Goal: Transaction & Acquisition: Purchase product/service

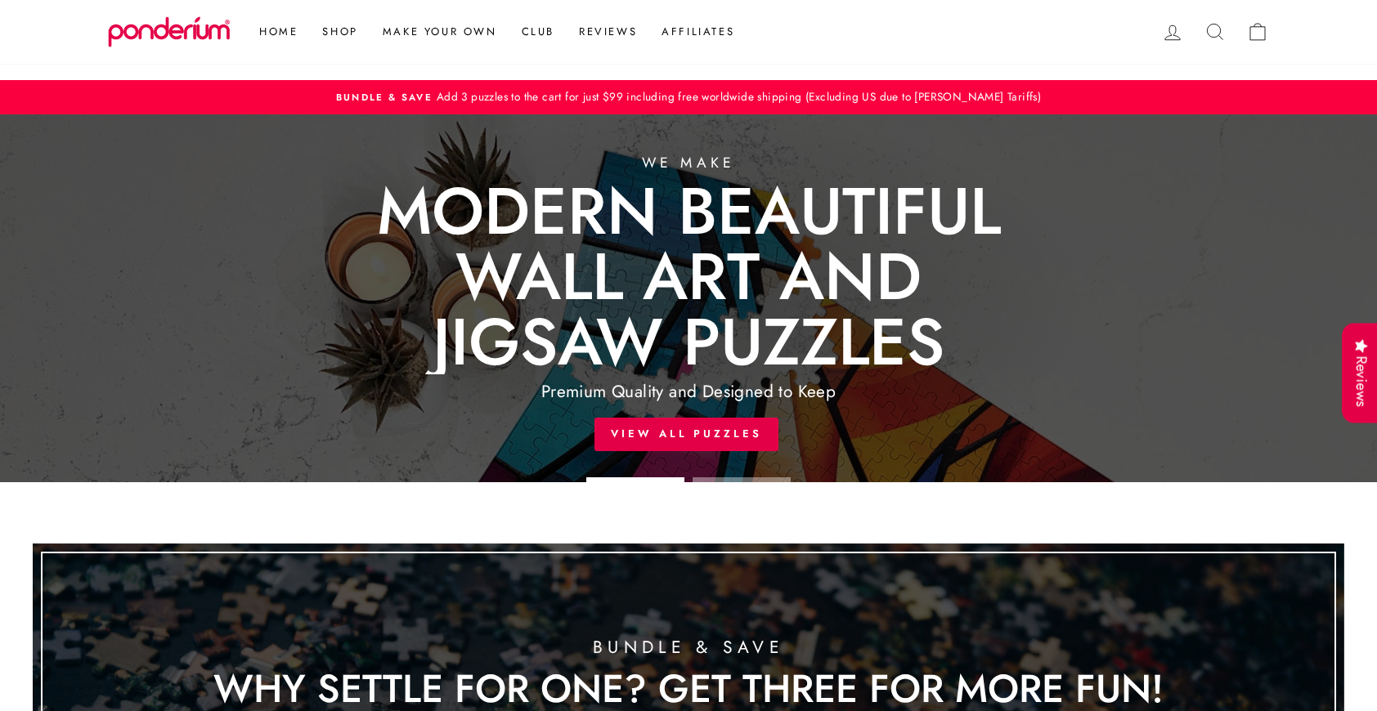
scroll to position [1009, 0]
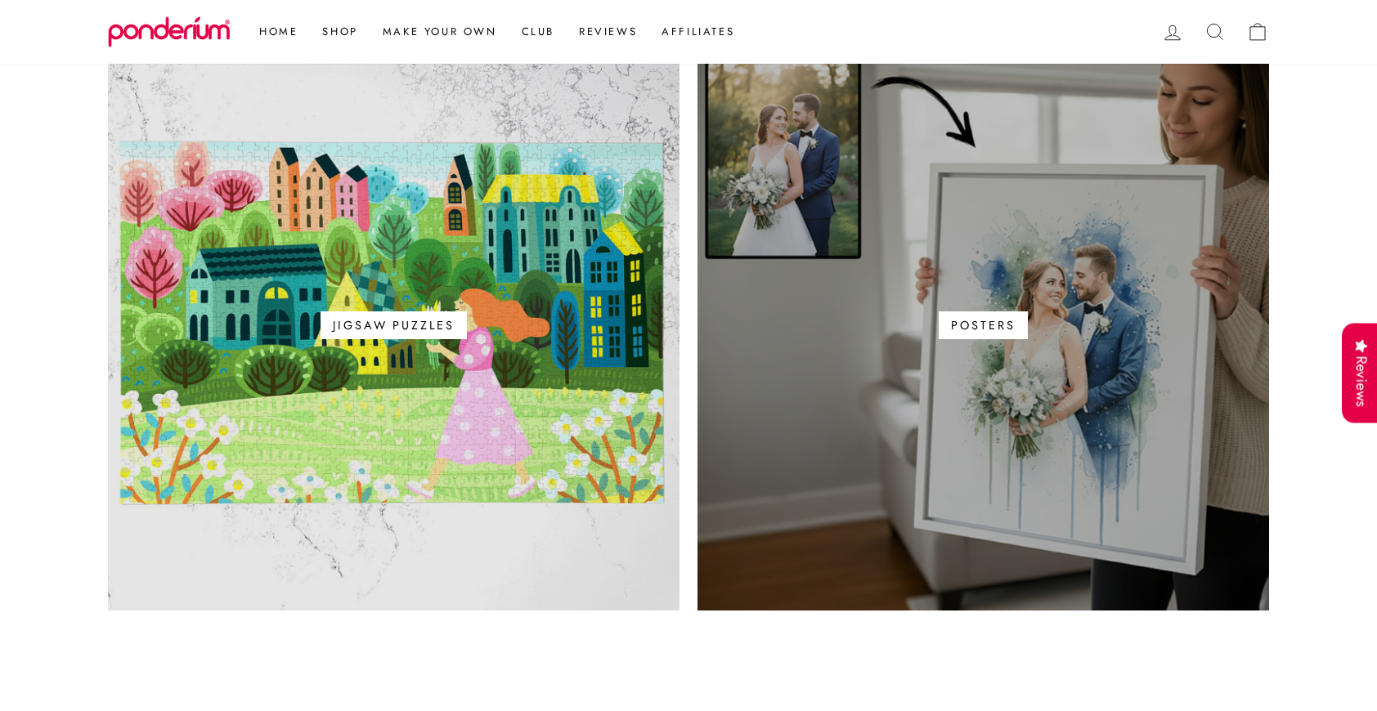
click at [980, 320] on span "Posters" at bounding box center [983, 325] width 88 height 28
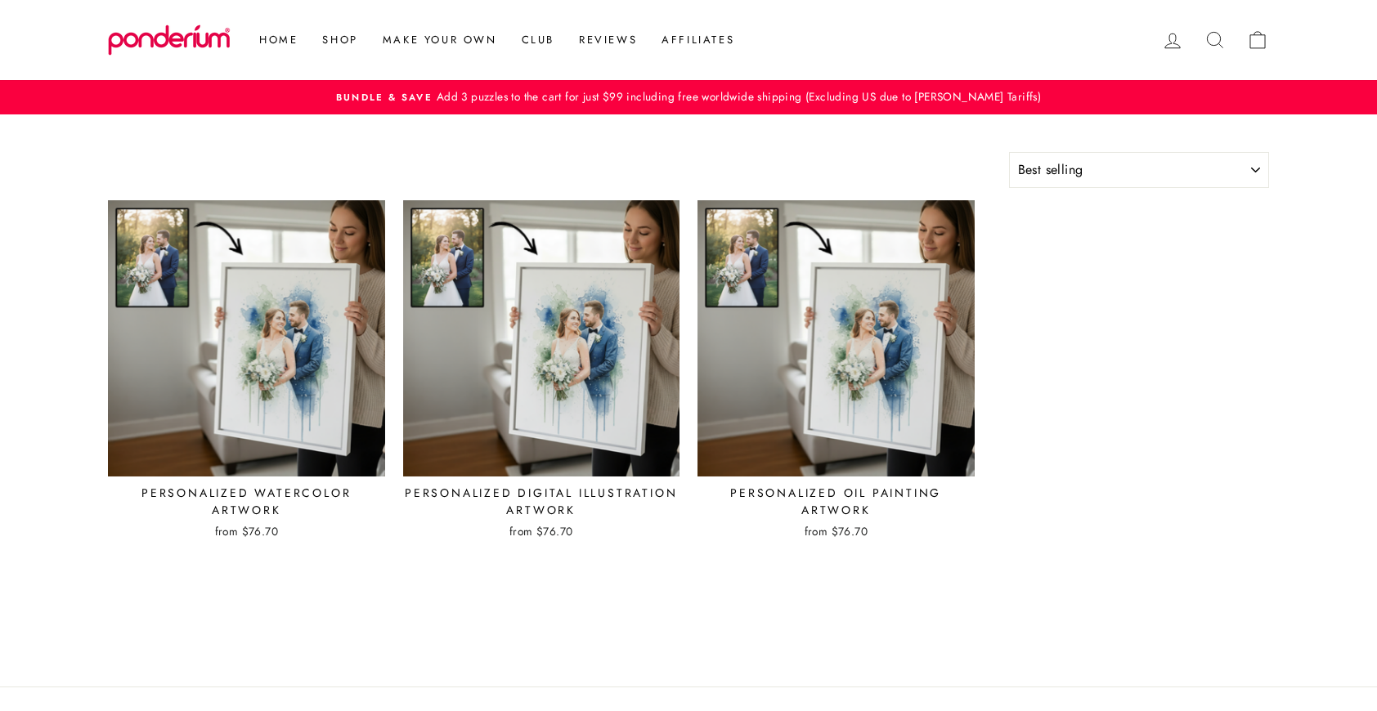
select select "best-selling"
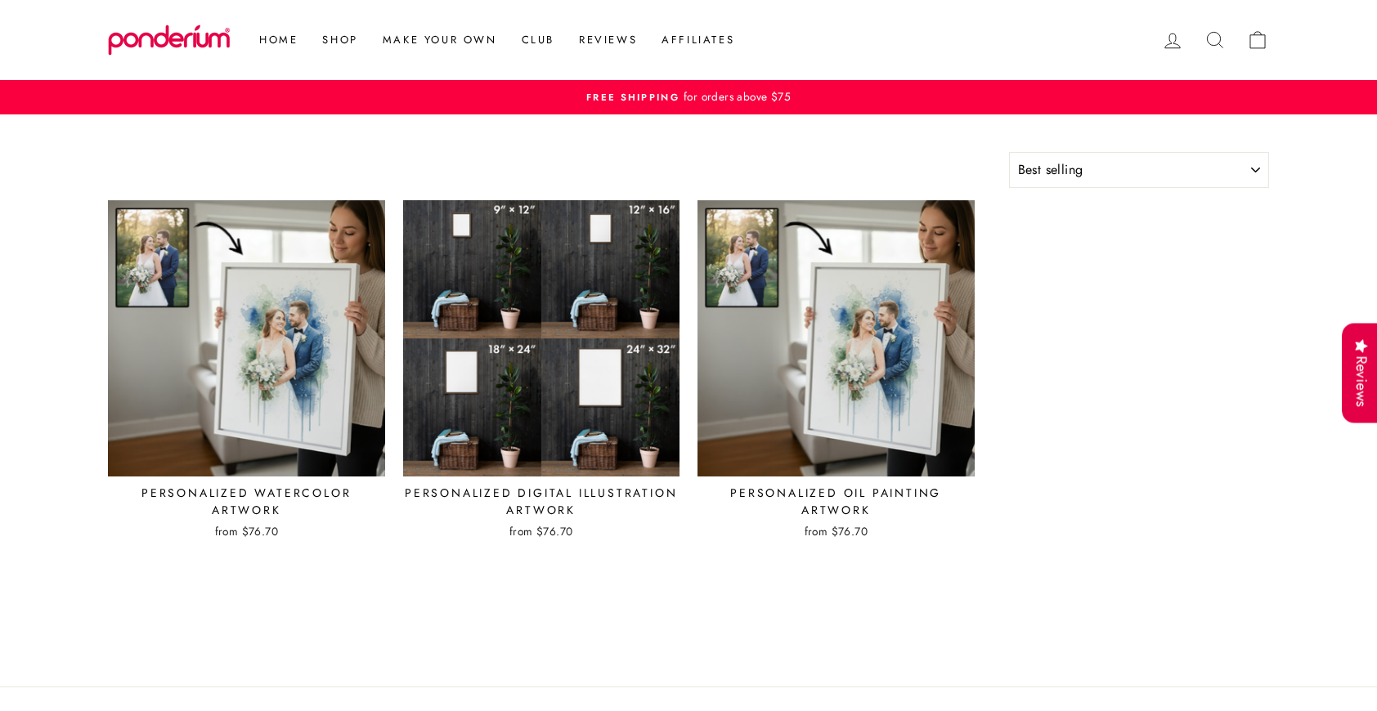
click at [557, 292] on img at bounding box center [541, 338] width 279 height 279
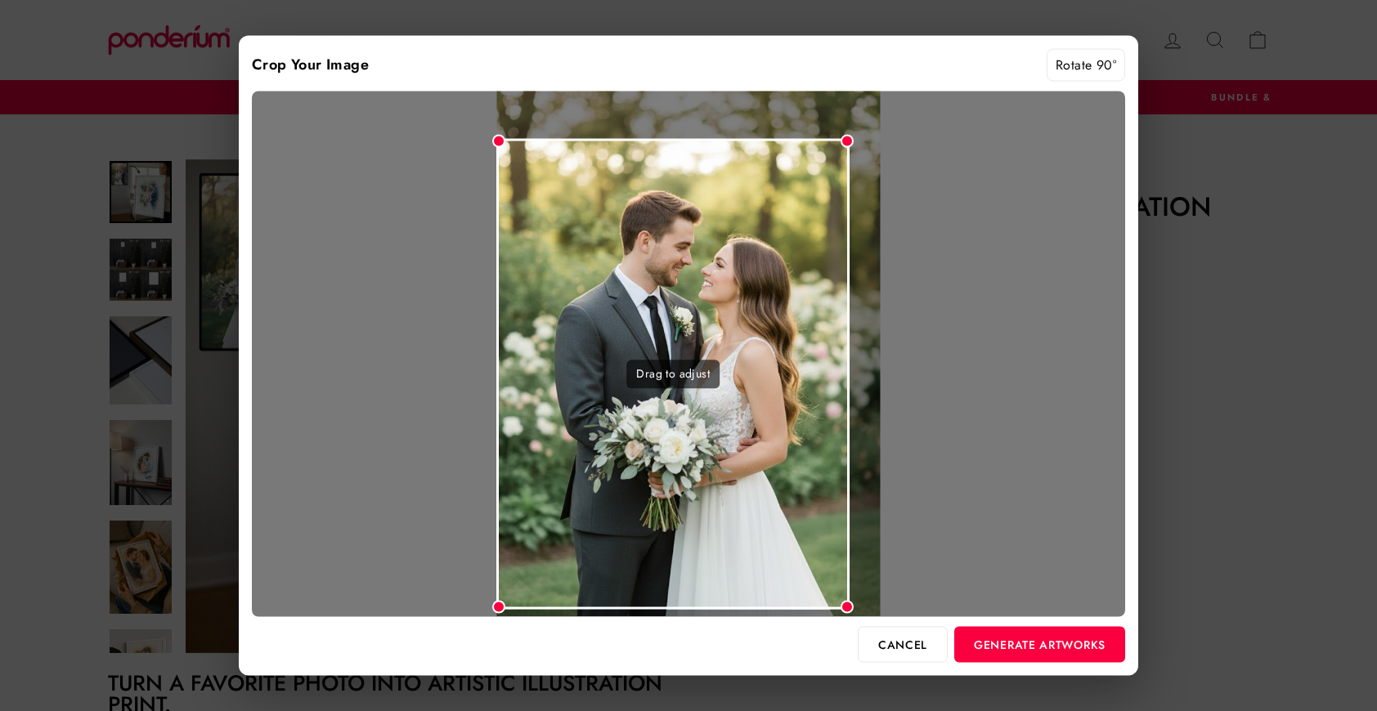
drag, startPoint x: 875, startPoint y: 96, endPoint x: 849, endPoint y: 137, distance: 48.1
click at [849, 137] on div at bounding box center [846, 141] width 13 height 13
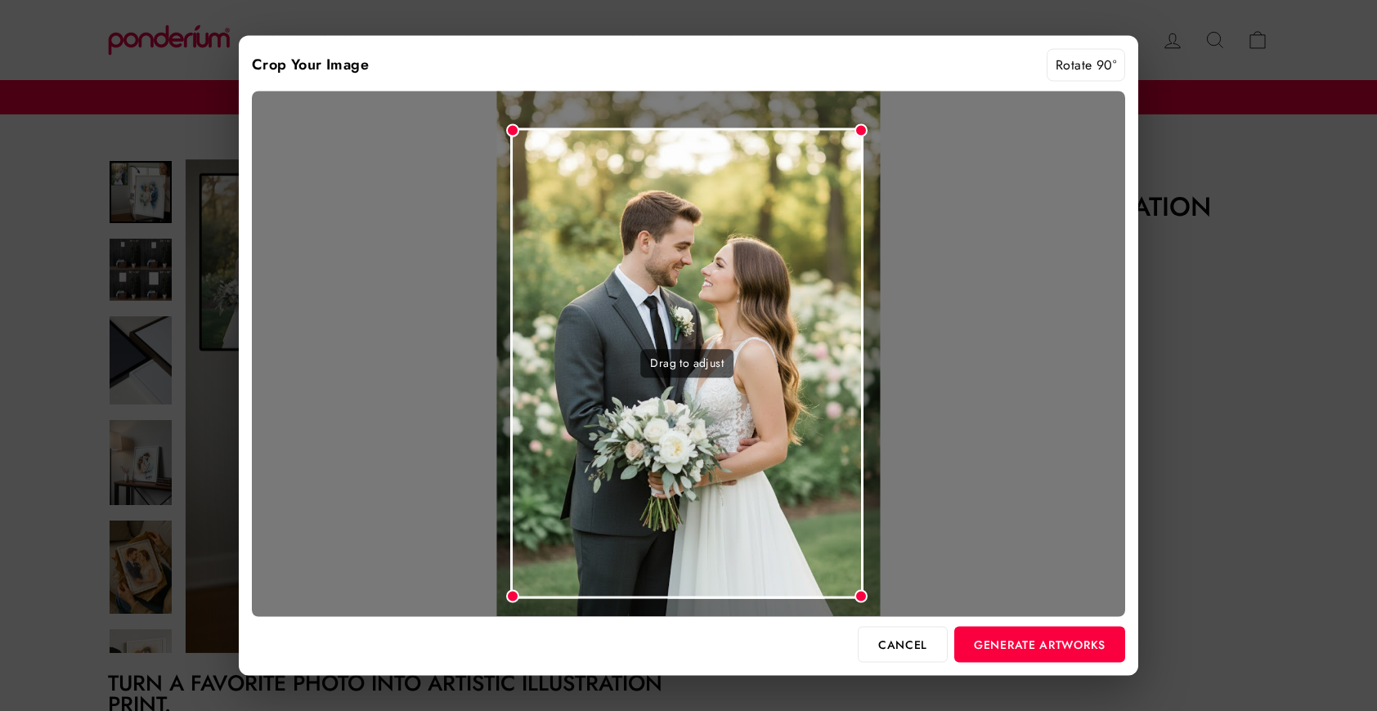
drag, startPoint x: 798, startPoint y: 203, endPoint x: 812, endPoint y: 192, distance: 17.5
click at [812, 192] on div "Drag to adjust" at bounding box center [686, 363] width 353 height 470
click at [1024, 647] on button "Generate Artworks" at bounding box center [1039, 644] width 171 height 36
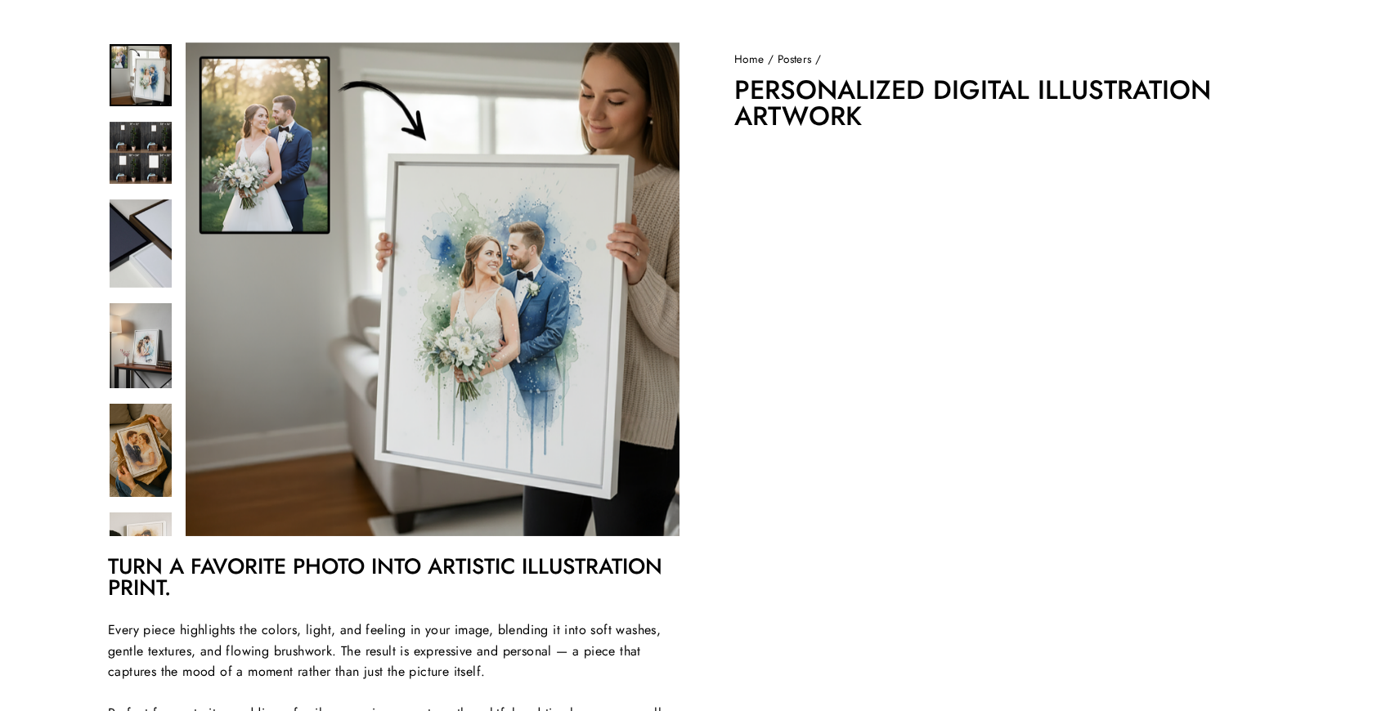
scroll to position [123, 0]
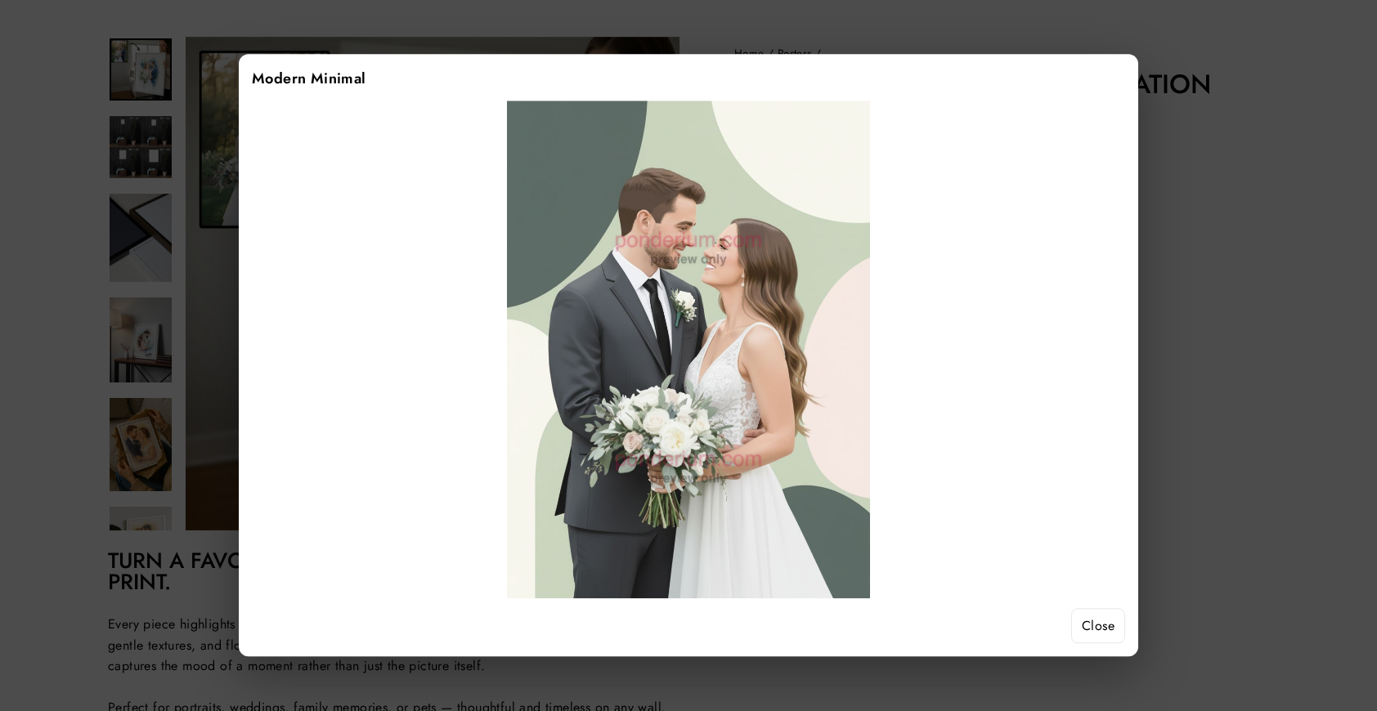
click at [1108, 632] on button "Close" at bounding box center [1098, 626] width 54 height 36
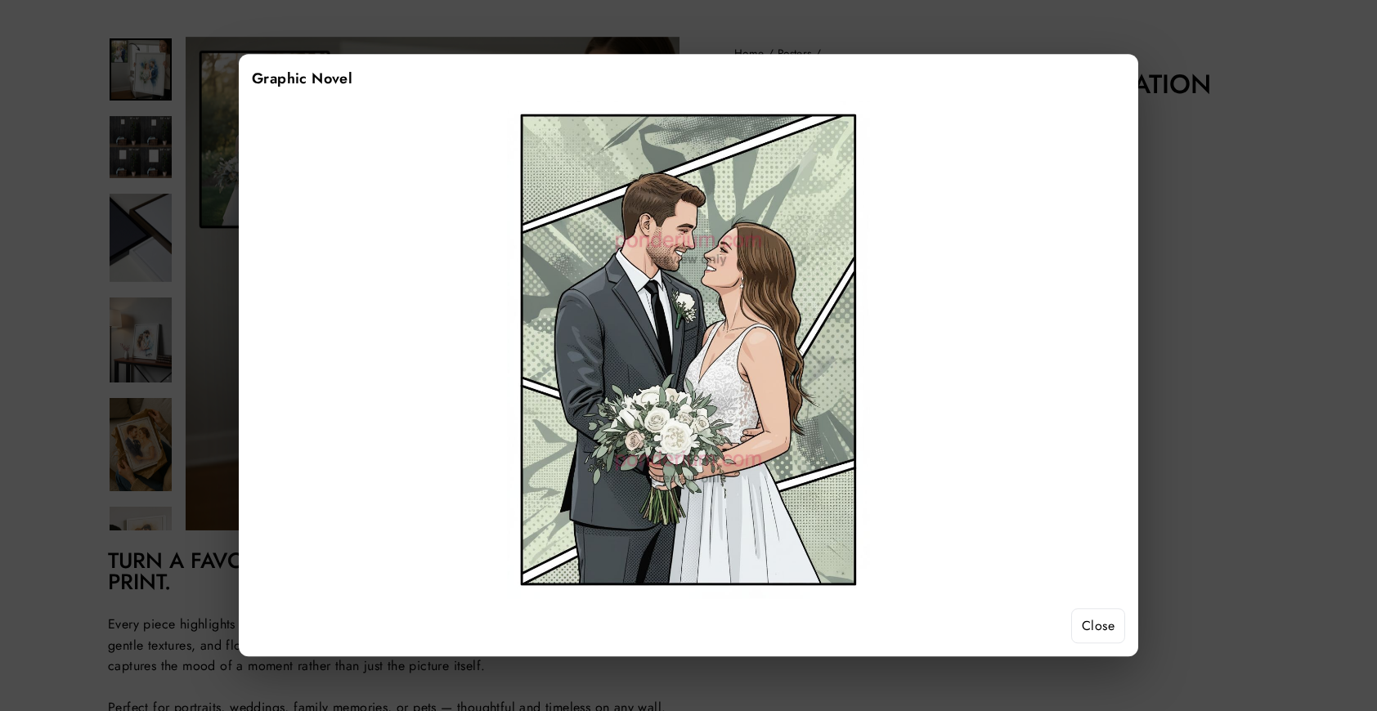
click at [1088, 623] on button "Close" at bounding box center [1098, 626] width 54 height 36
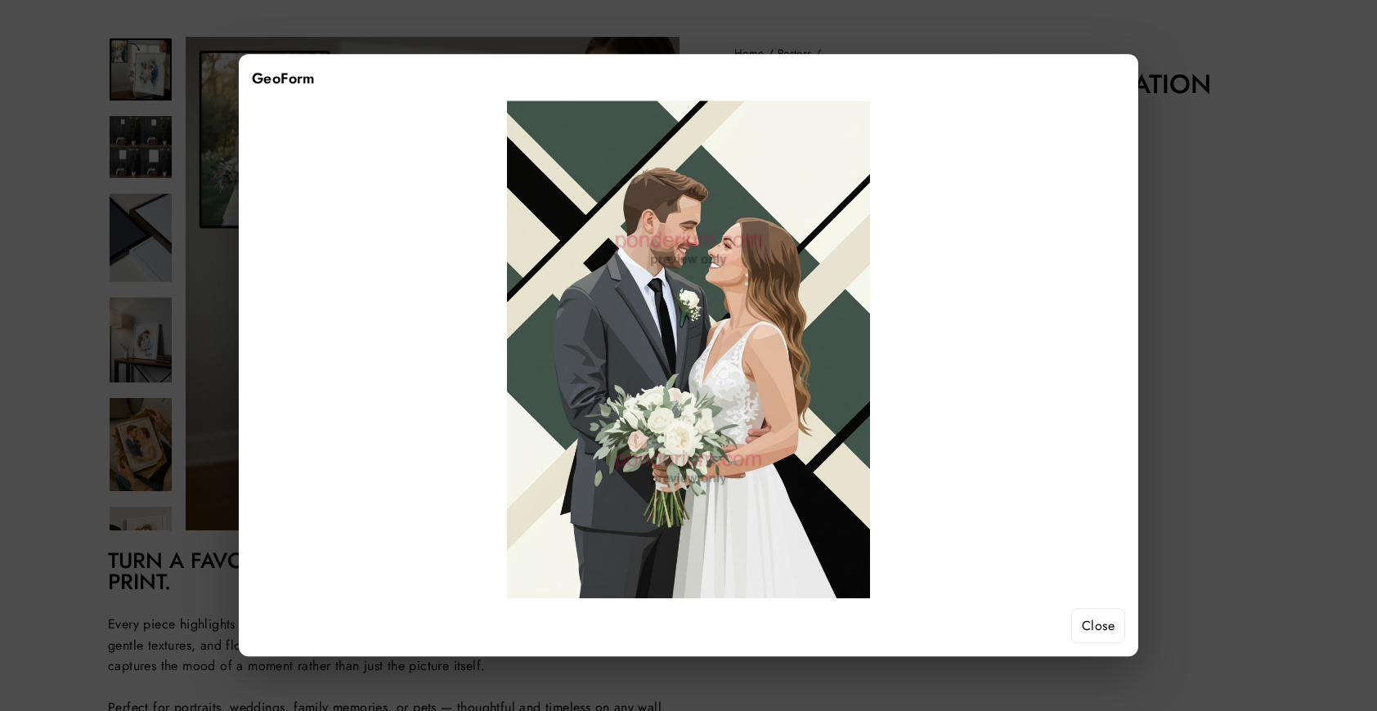
click at [1103, 630] on button "Close" at bounding box center [1098, 626] width 54 height 36
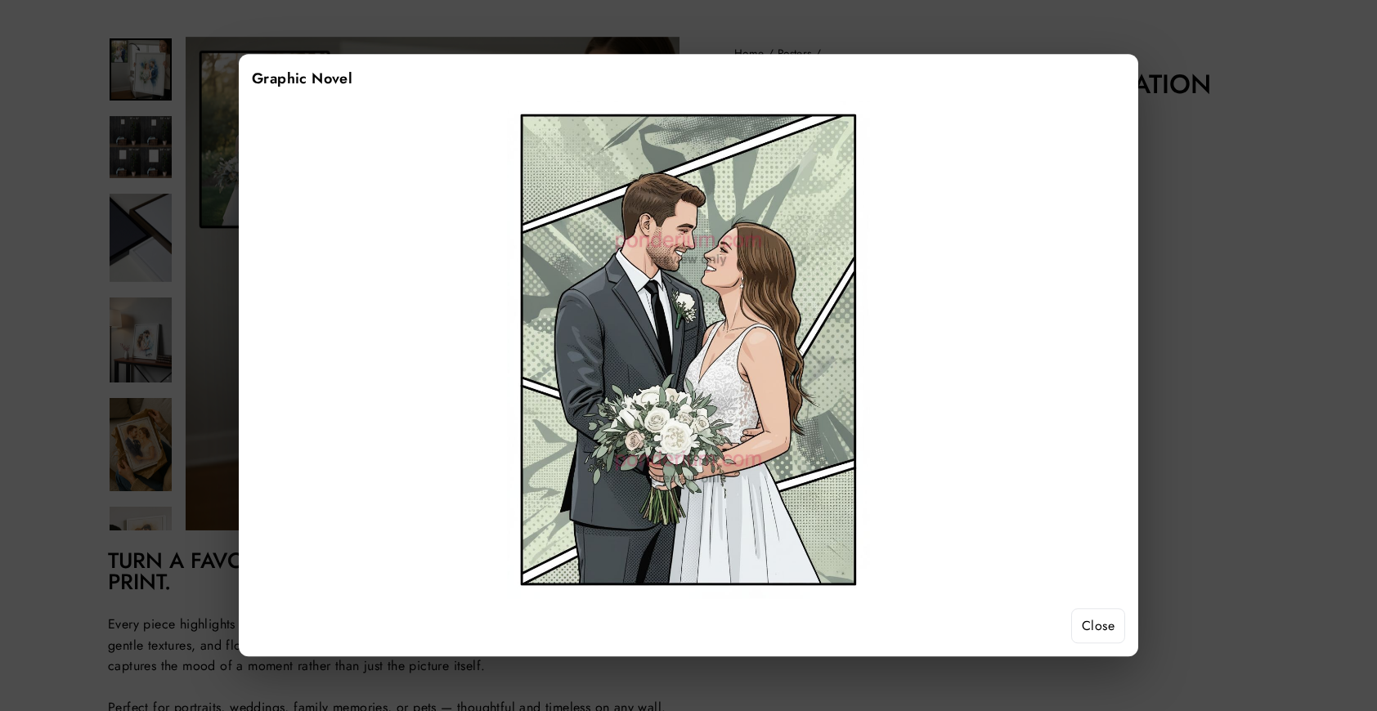
click at [1094, 623] on button "Close" at bounding box center [1098, 626] width 54 height 36
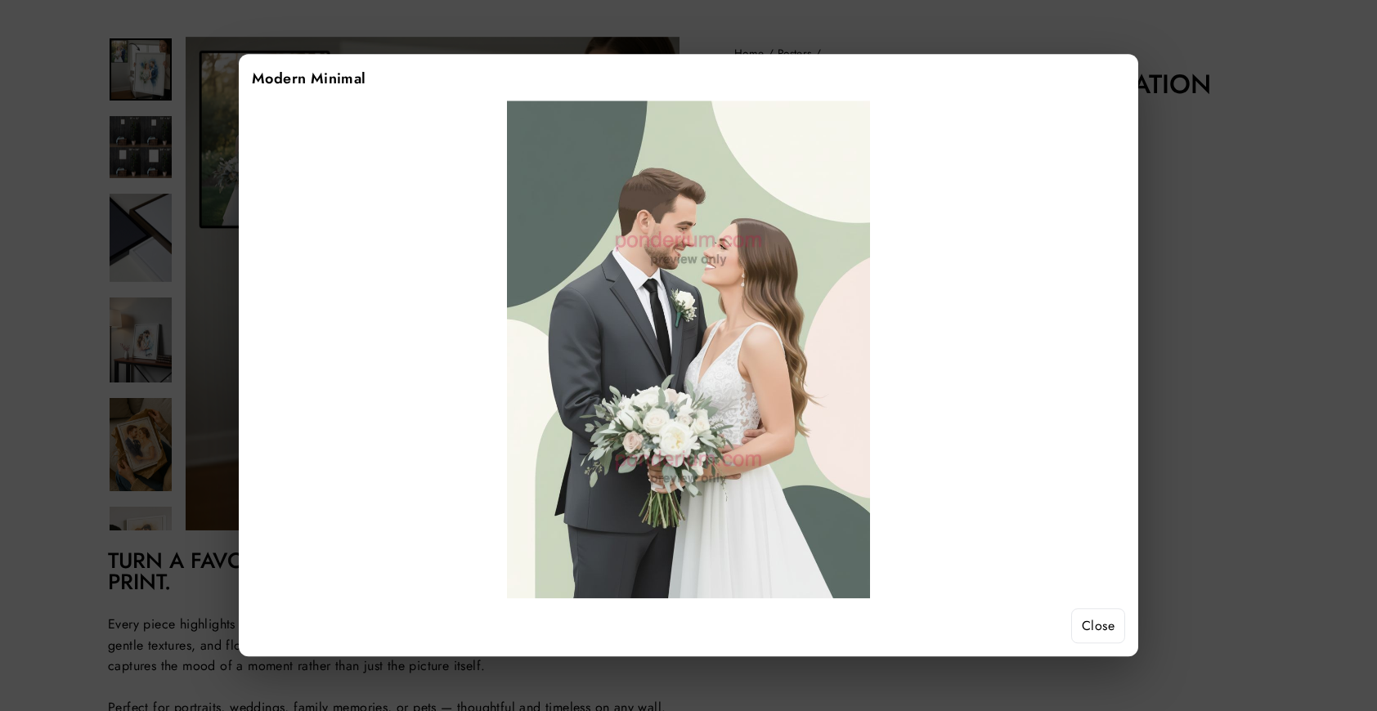
click at [1082, 611] on button "Close" at bounding box center [1098, 626] width 54 height 36
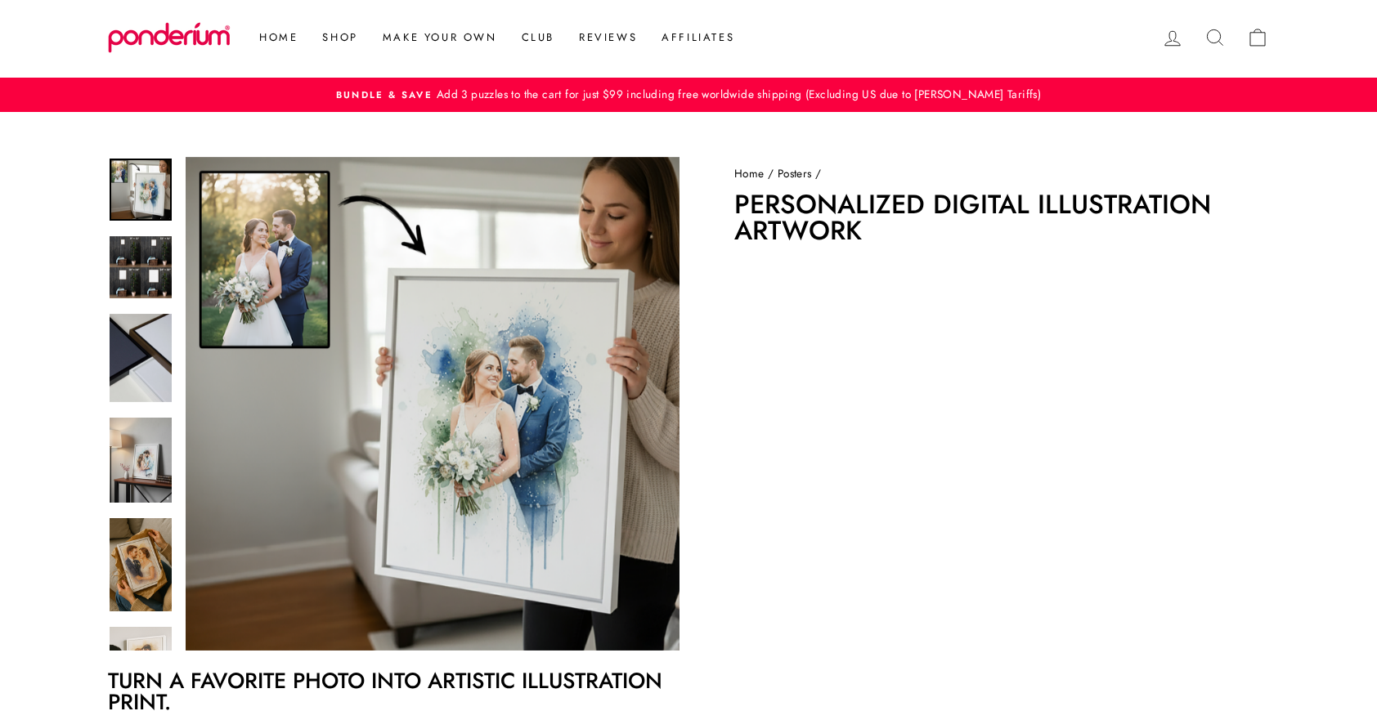
scroll to position [0, 0]
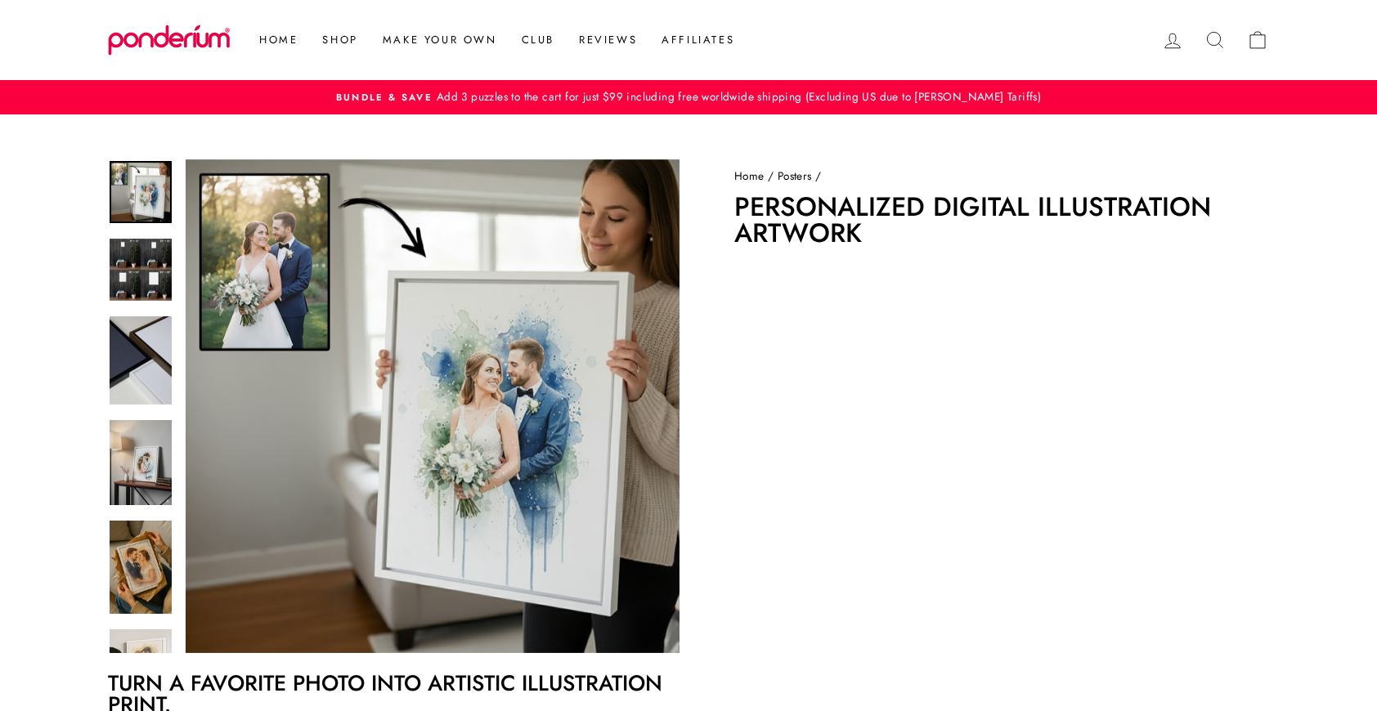
click at [791, 180] on link "Posters" at bounding box center [794, 176] width 34 height 16
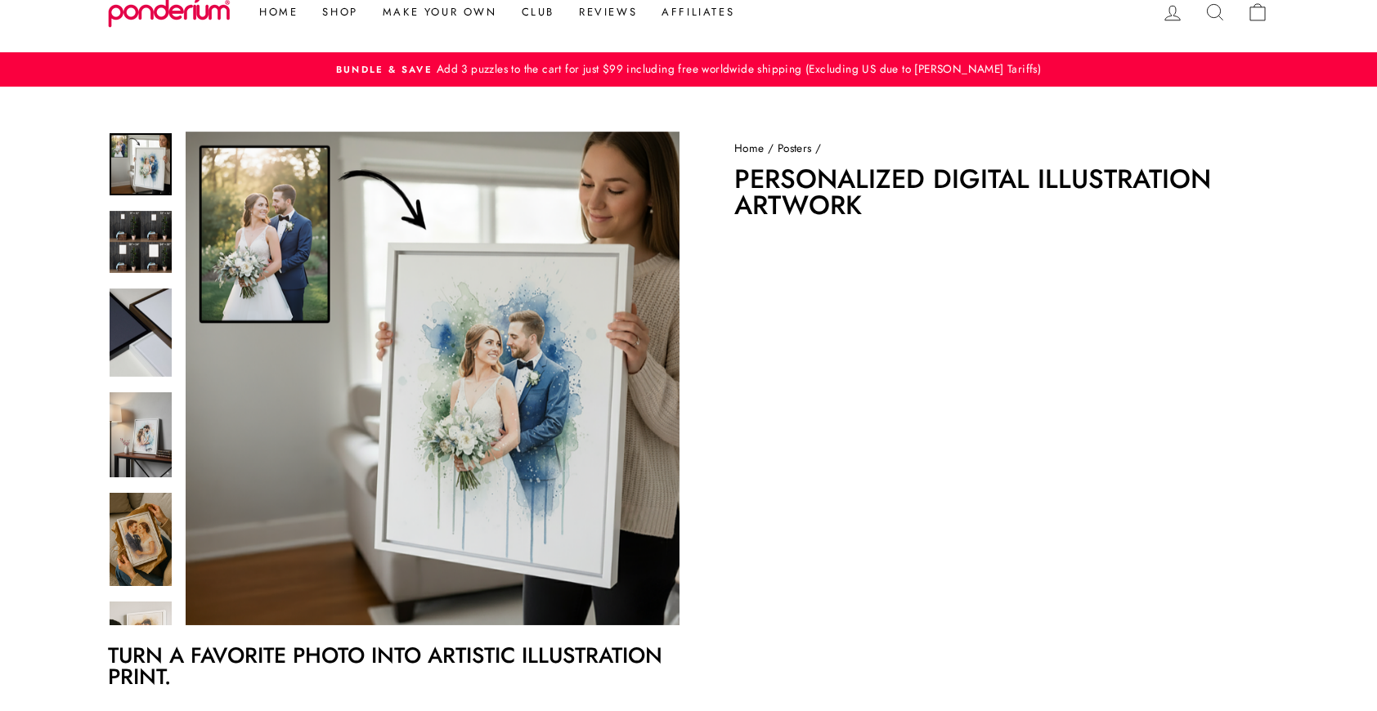
scroll to position [34, 0]
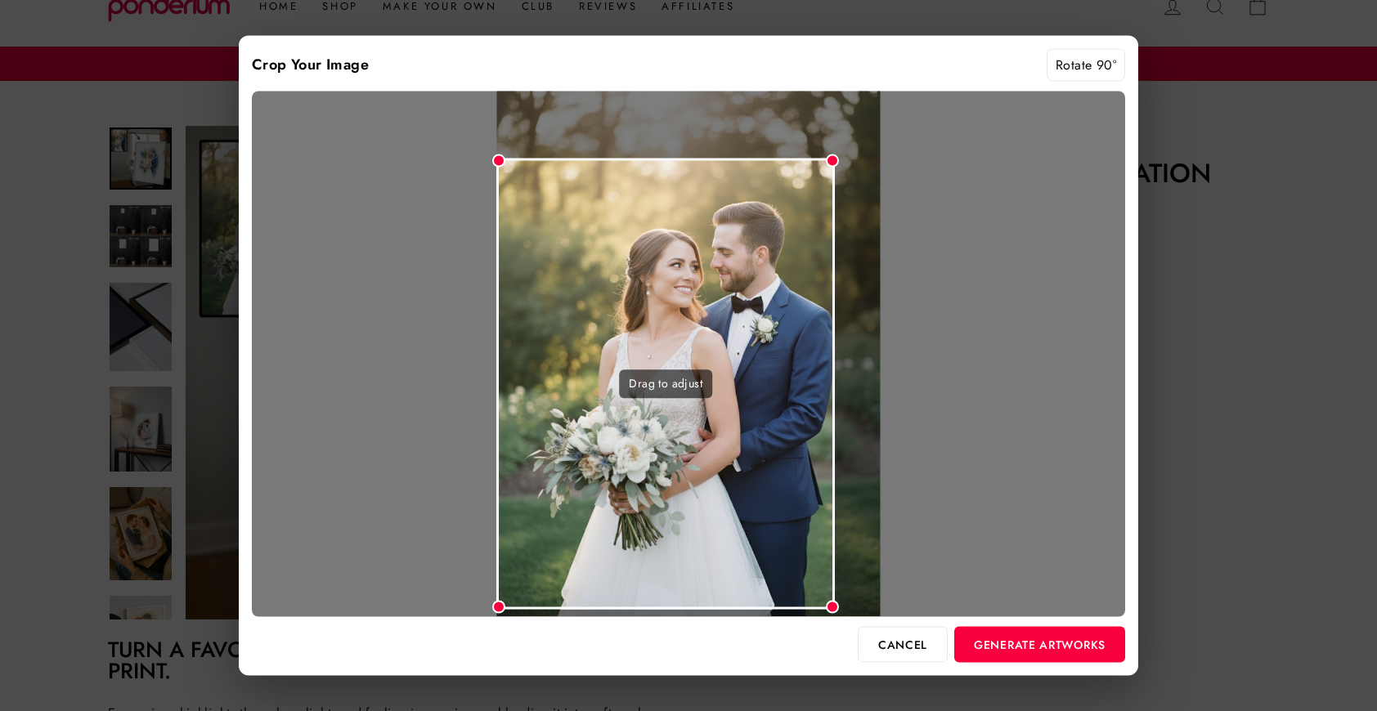
drag, startPoint x: 876, startPoint y: 101, endPoint x: 831, endPoint y: 166, distance: 78.9
click at [831, 166] on div at bounding box center [832, 161] width 13 height 13
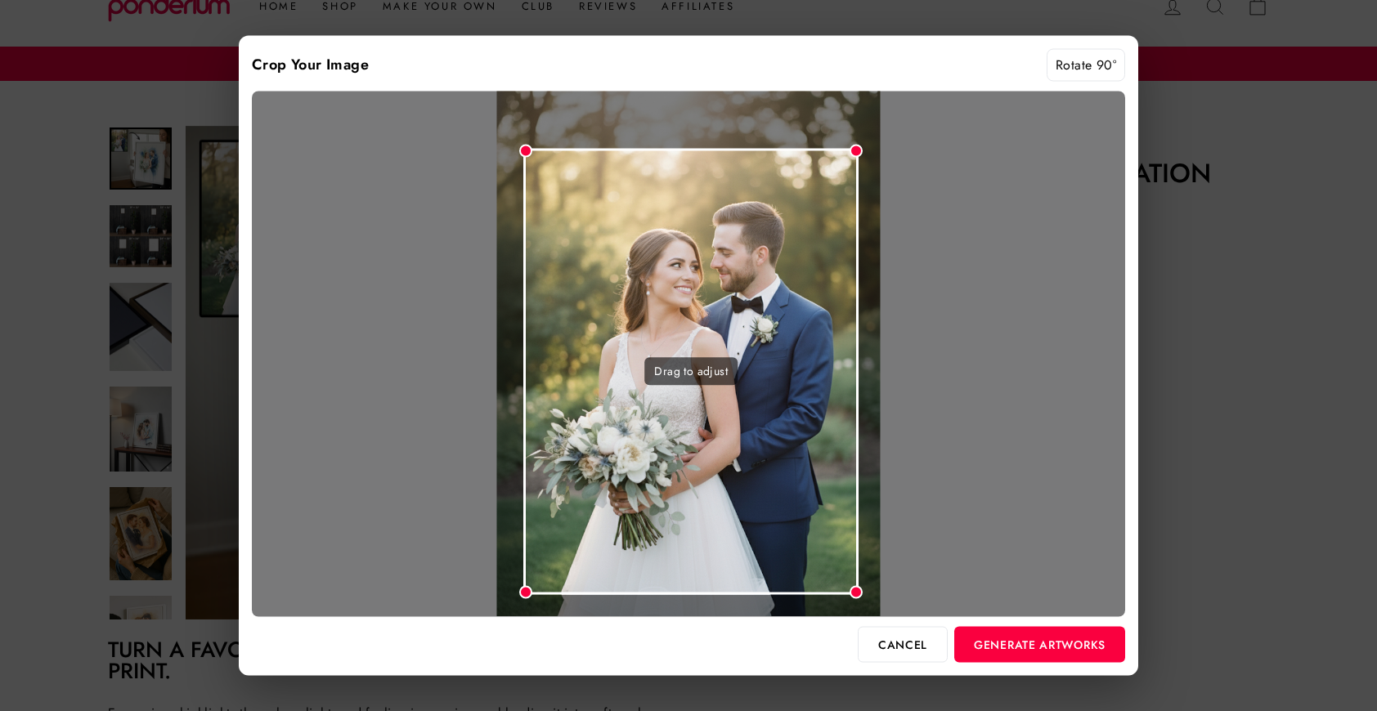
drag, startPoint x: 716, startPoint y: 247, endPoint x: 743, endPoint y: 234, distance: 30.0
click at [743, 234] on div "Drag to adjust" at bounding box center [690, 371] width 335 height 446
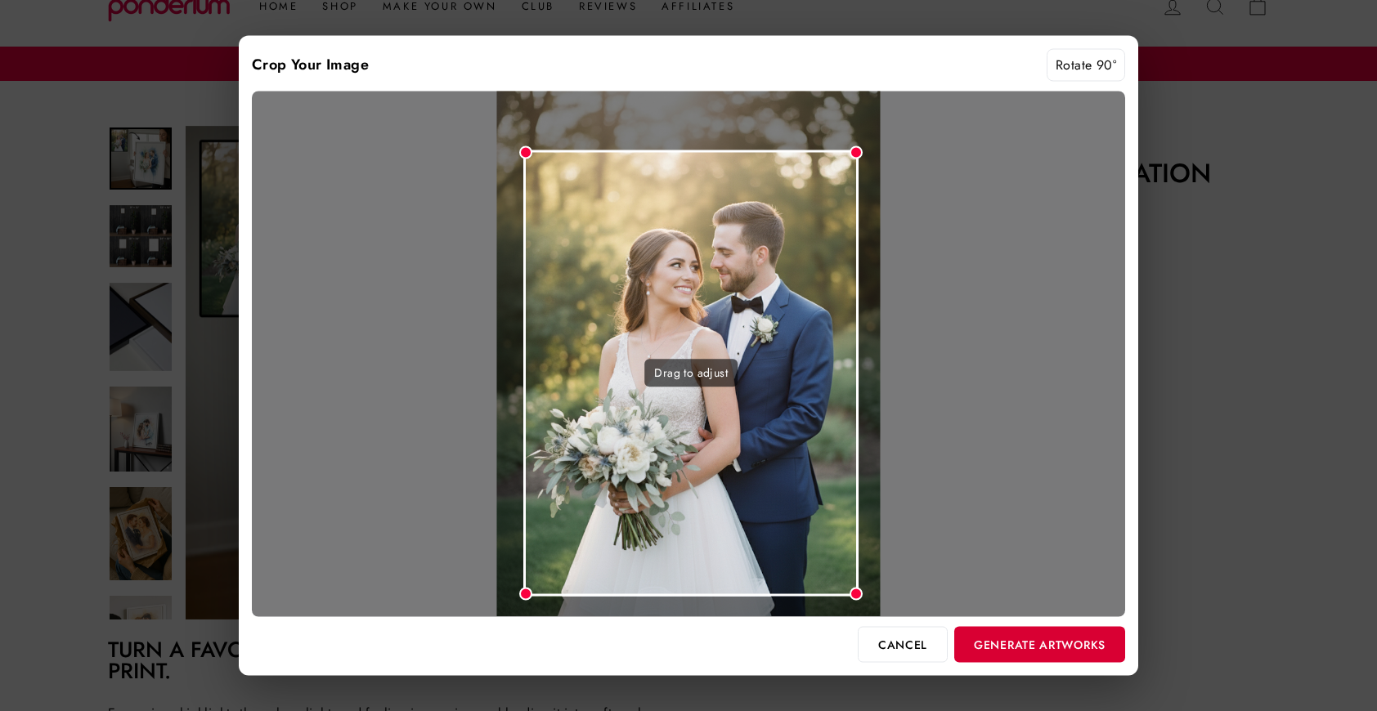
click at [1027, 647] on button "Generate Artworks" at bounding box center [1039, 644] width 171 height 36
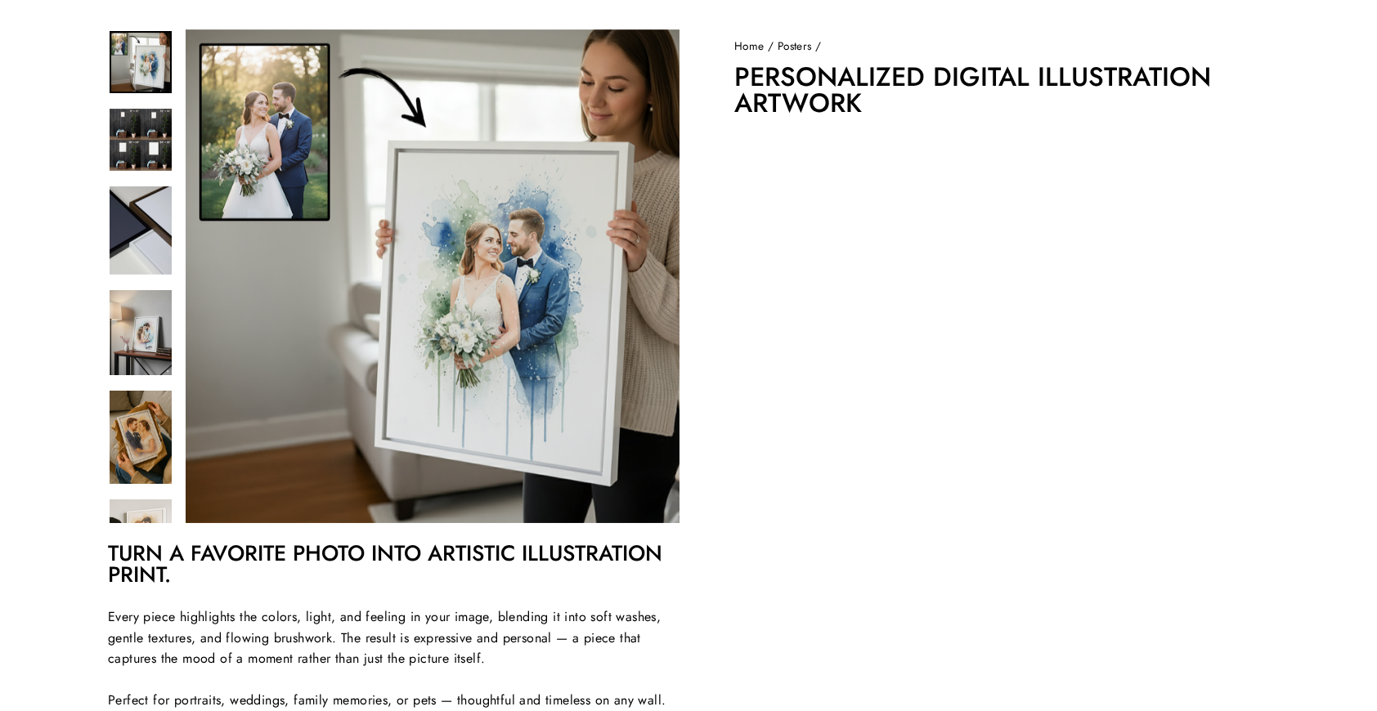
scroll to position [0, 0]
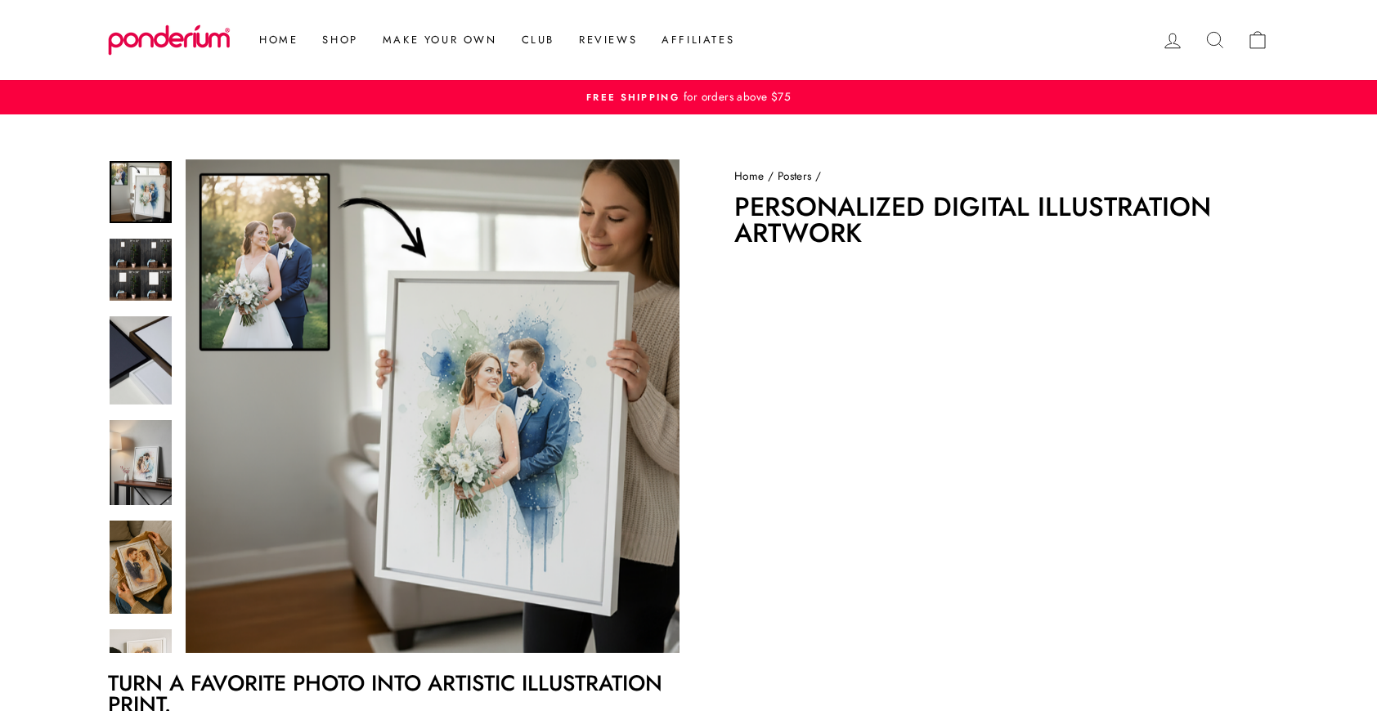
click at [793, 177] on link "Posters" at bounding box center [794, 176] width 34 height 16
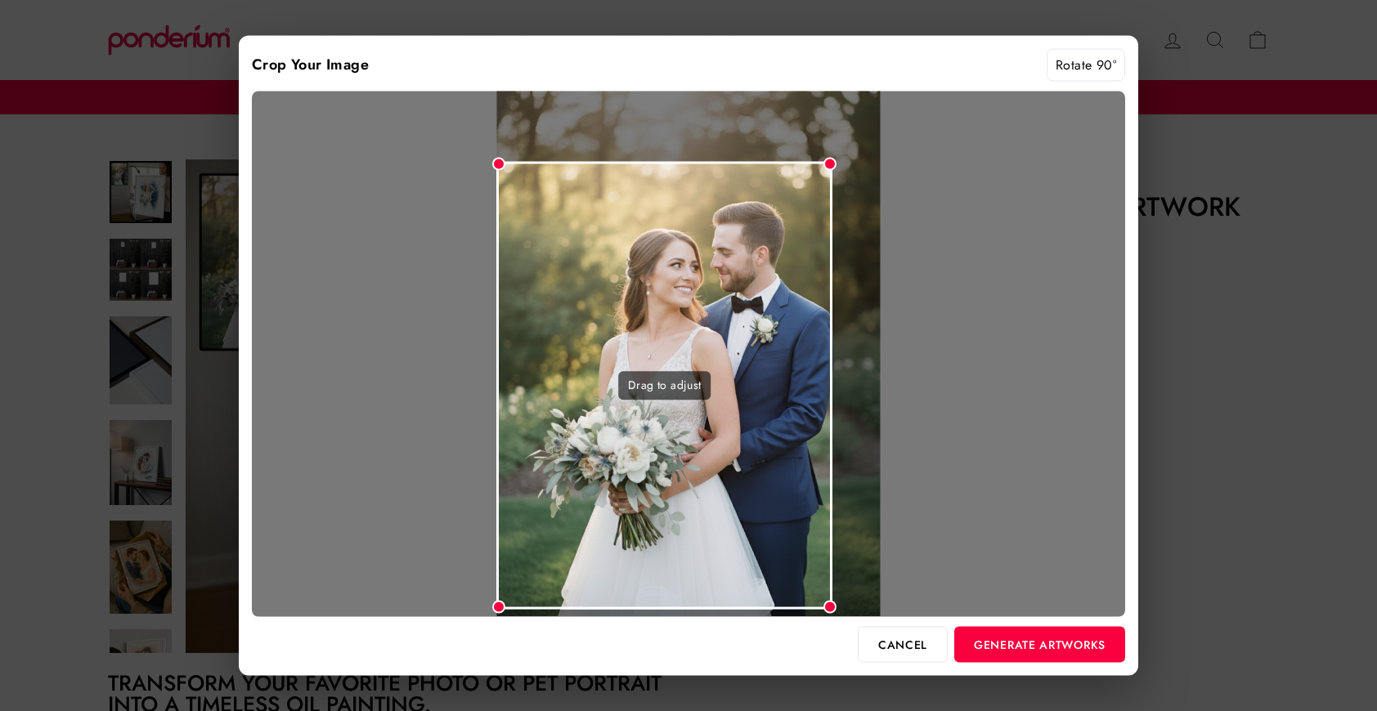
drag, startPoint x: 872, startPoint y: 101, endPoint x: 832, endPoint y: 181, distance: 90.3
click at [832, 181] on div "Drag to adjust" at bounding box center [688, 354] width 873 height 526
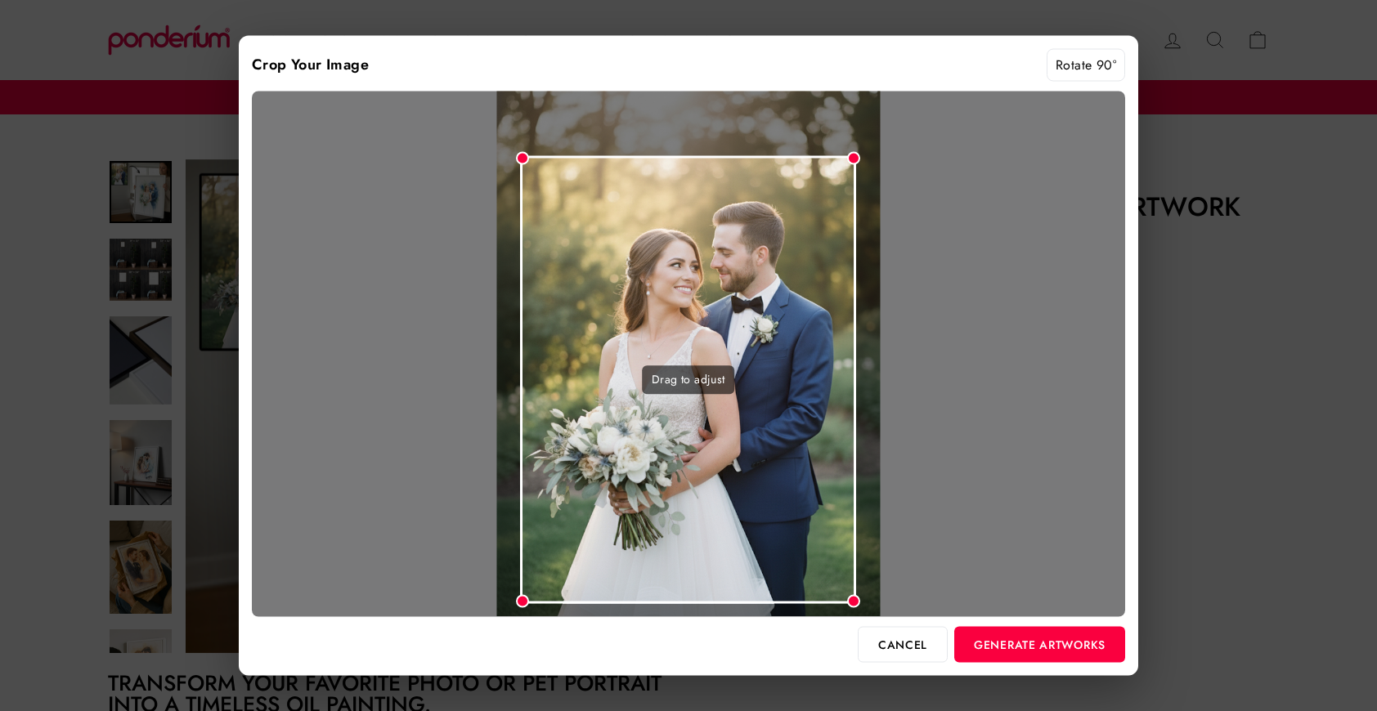
drag, startPoint x: 717, startPoint y: 281, endPoint x: 741, endPoint y: 276, distance: 25.2
click at [741, 276] on div "Drag to adjust" at bounding box center [688, 379] width 336 height 447
click at [1010, 638] on button "Generate Artworks" at bounding box center [1039, 644] width 171 height 36
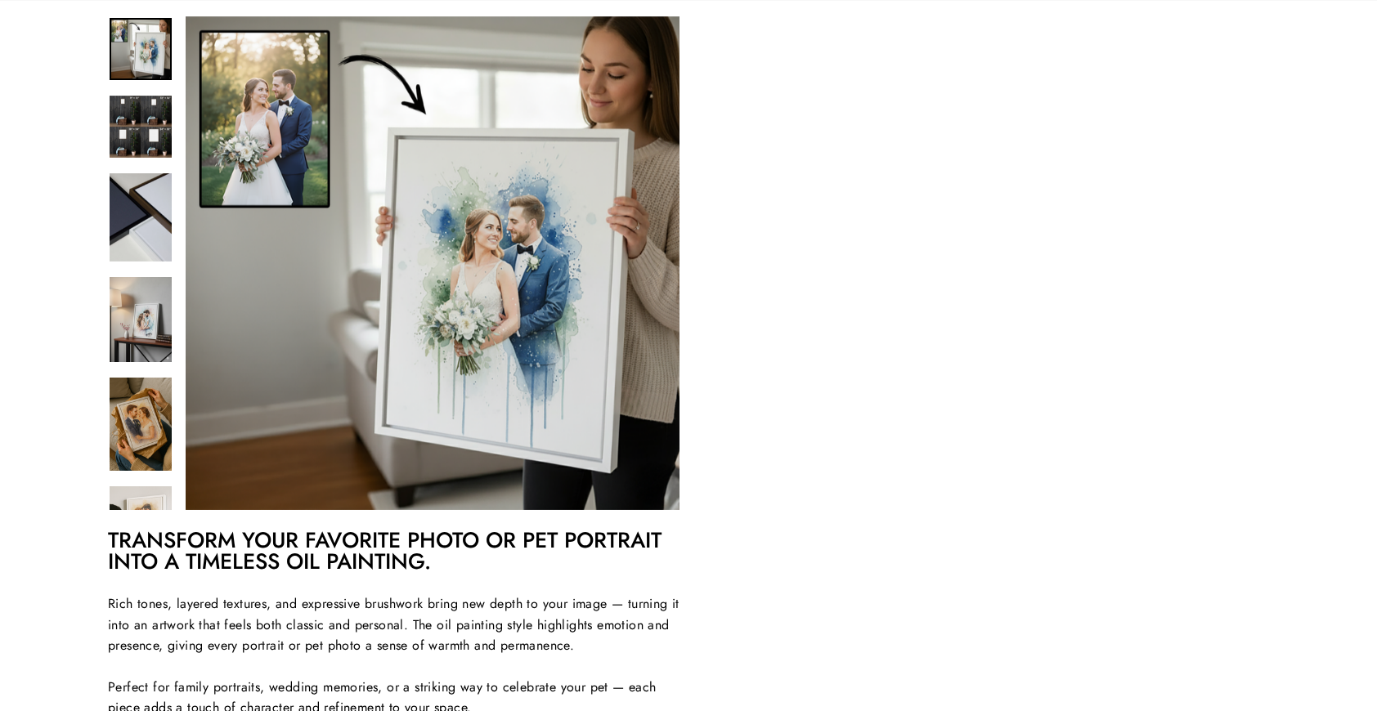
scroll to position [251, 0]
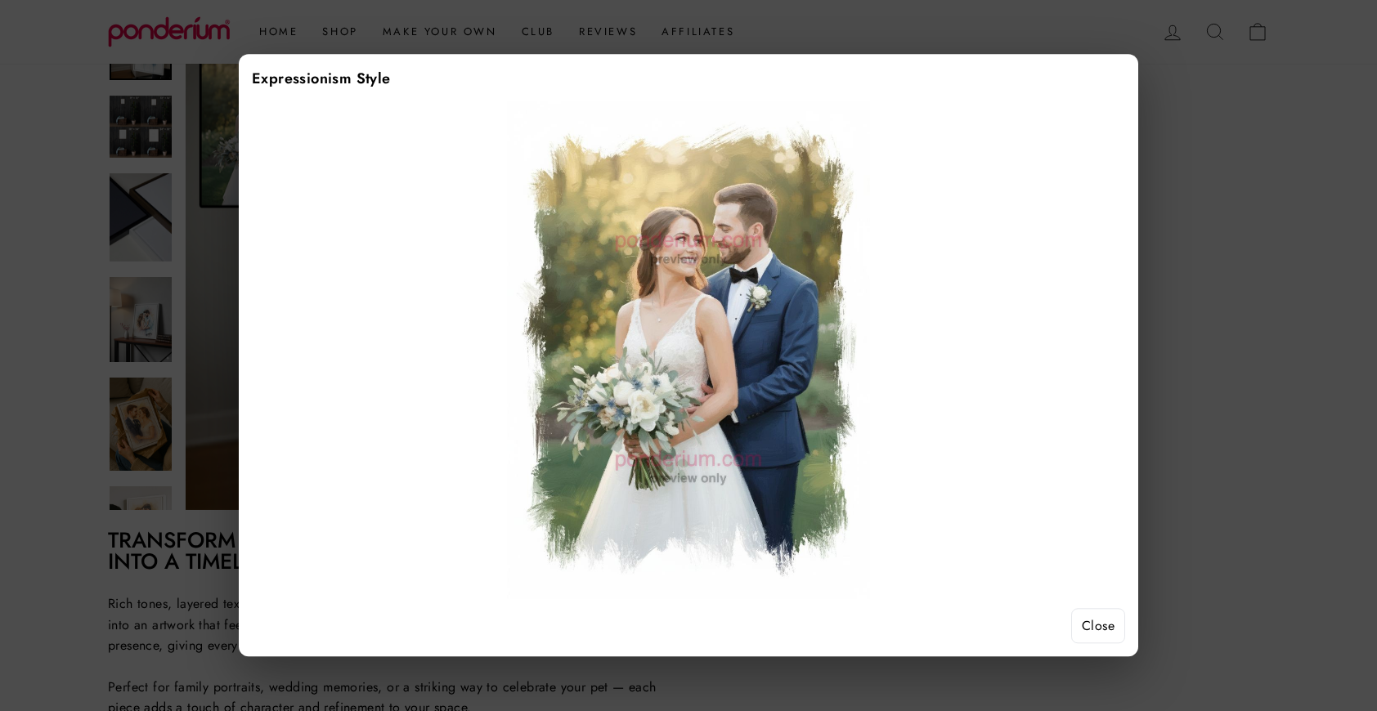
click at [1096, 619] on button "Close" at bounding box center [1098, 626] width 54 height 36
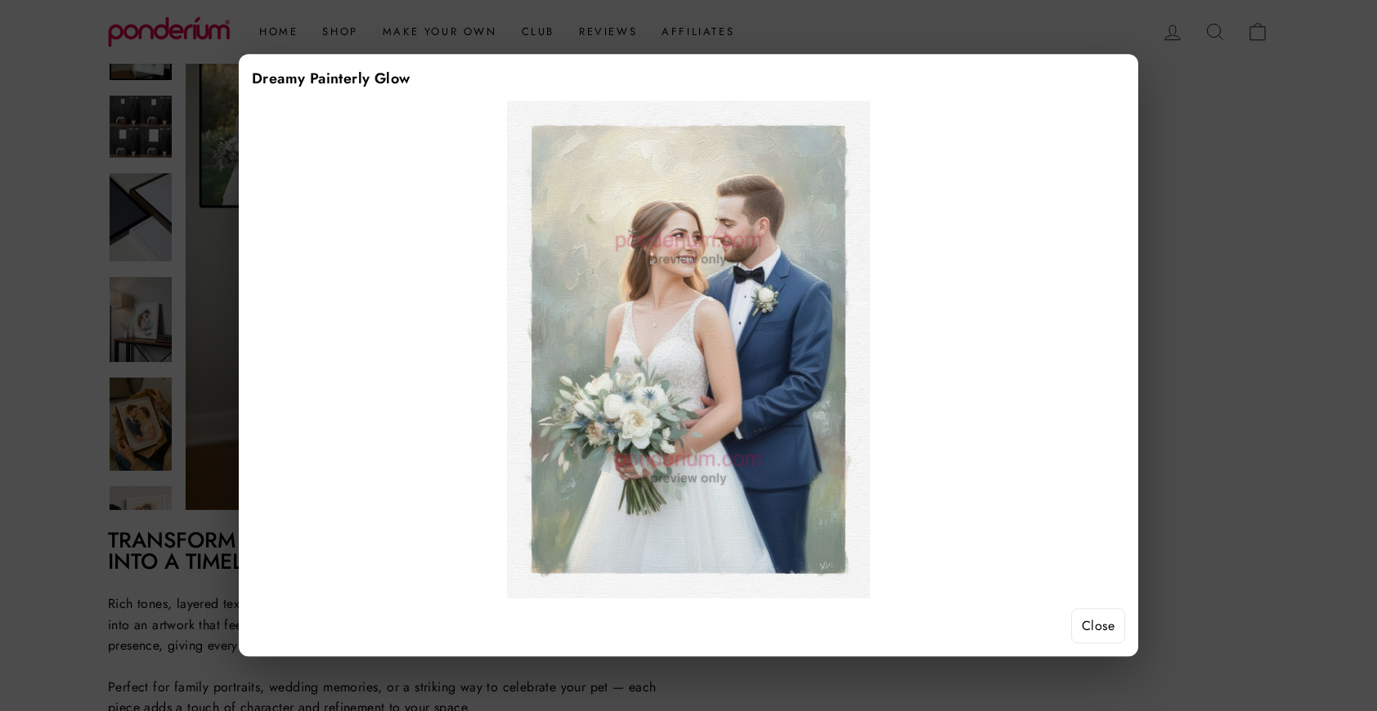
click at [1099, 628] on button "Close" at bounding box center [1098, 626] width 54 height 36
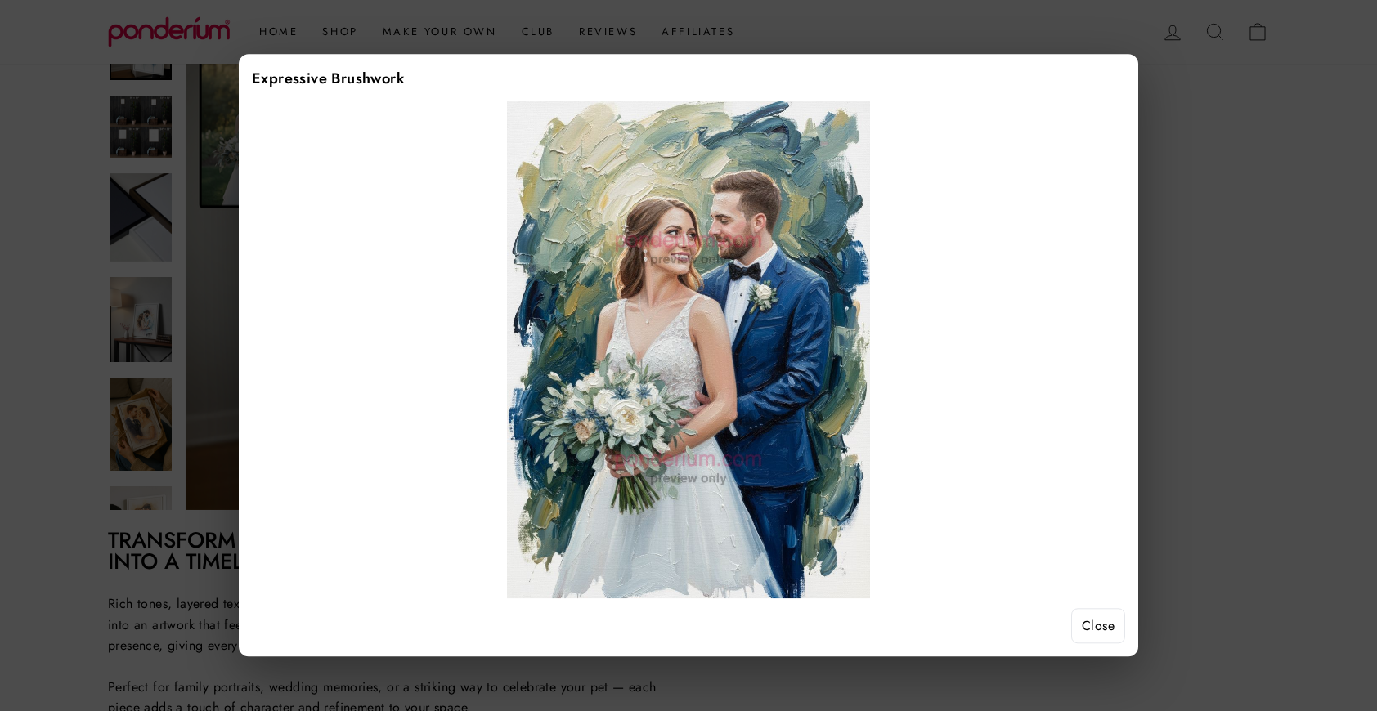
click at [1109, 623] on button "Close" at bounding box center [1098, 626] width 54 height 36
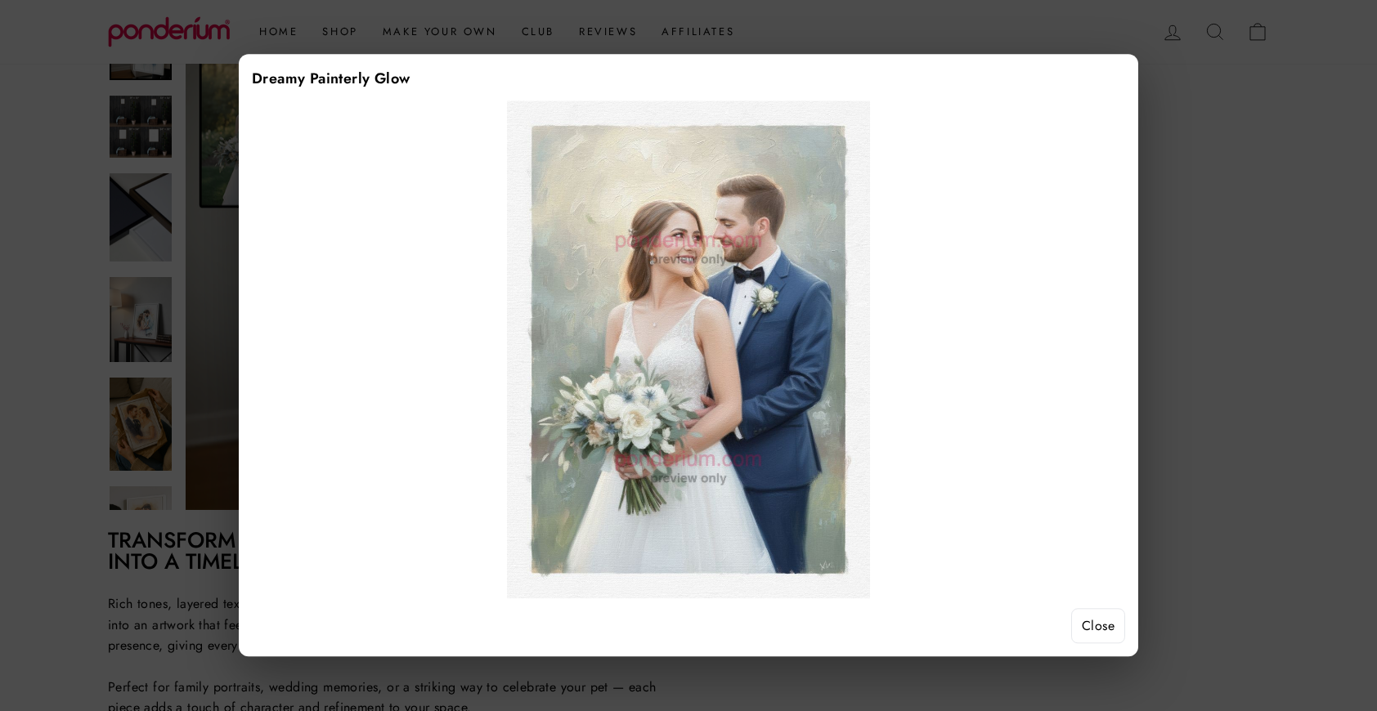
click at [1102, 633] on button "Close" at bounding box center [1098, 626] width 54 height 36
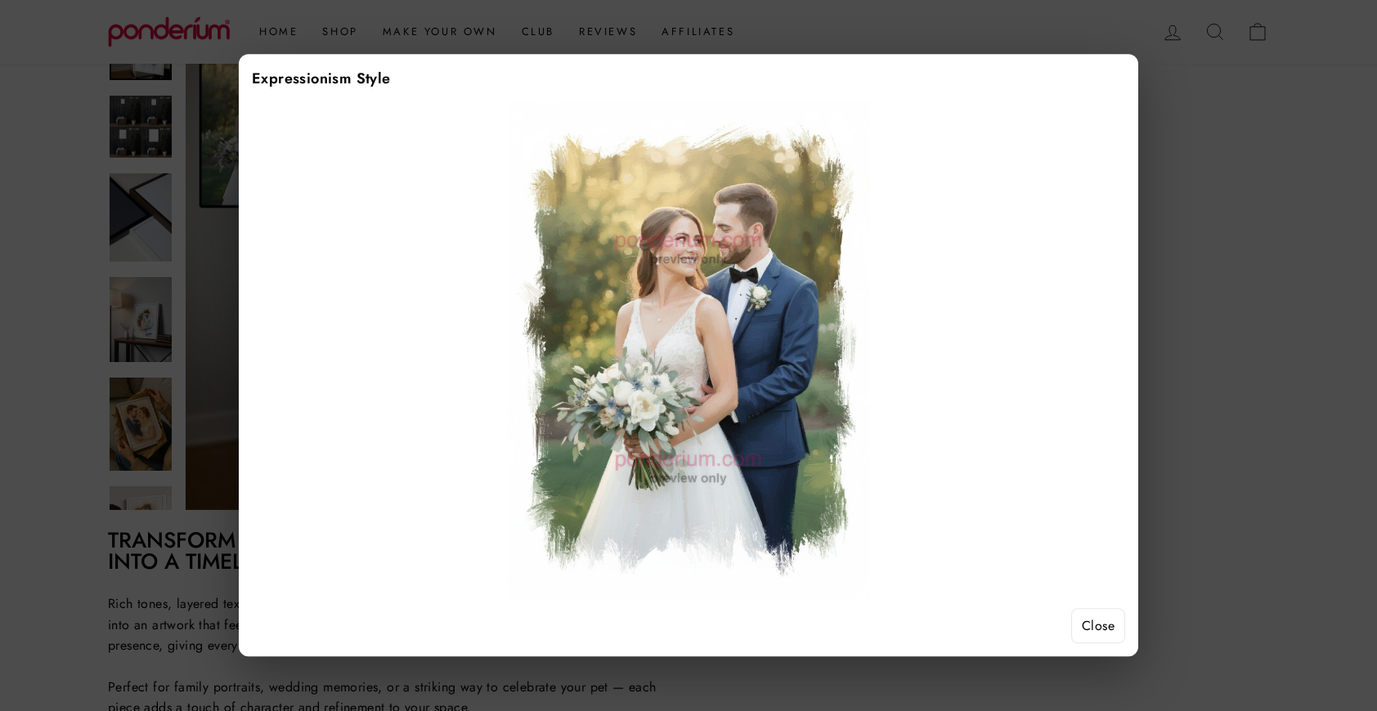
click at [1103, 618] on button "Close" at bounding box center [1098, 626] width 54 height 36
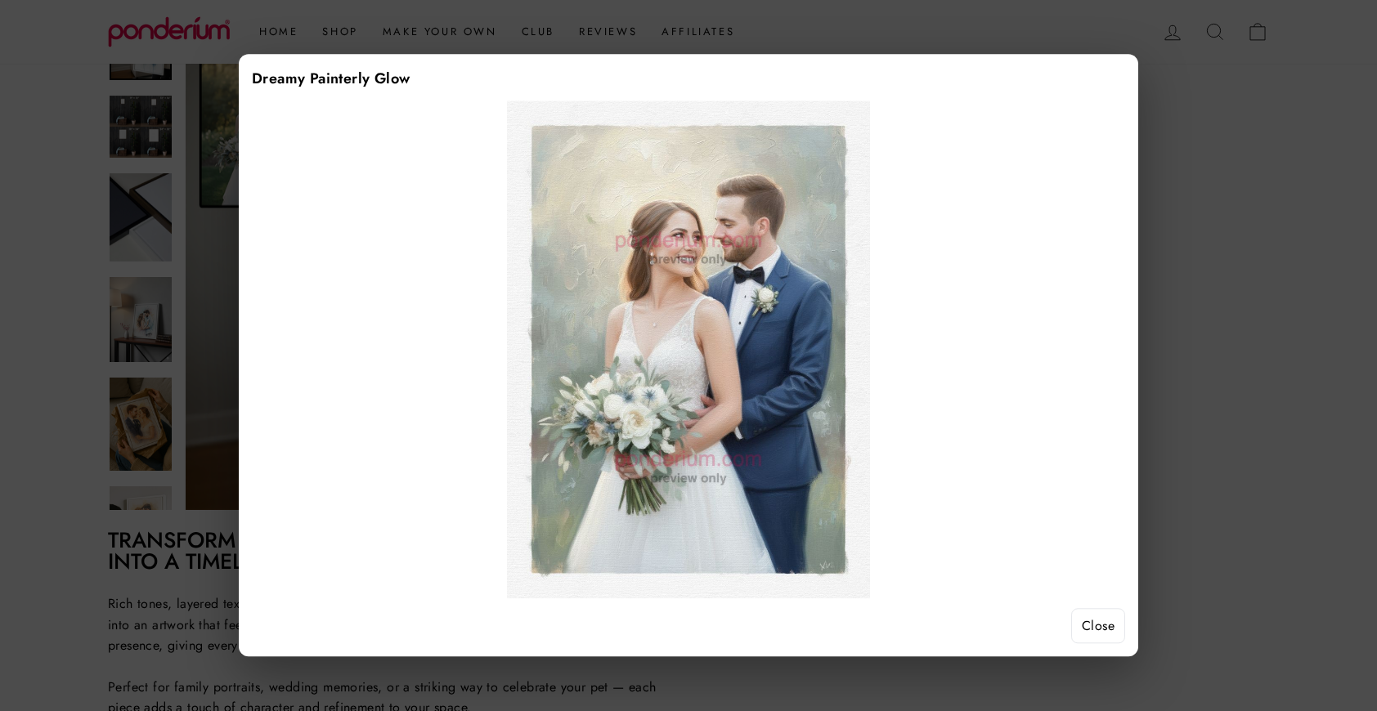
click at [1086, 633] on button "Close" at bounding box center [1098, 626] width 54 height 36
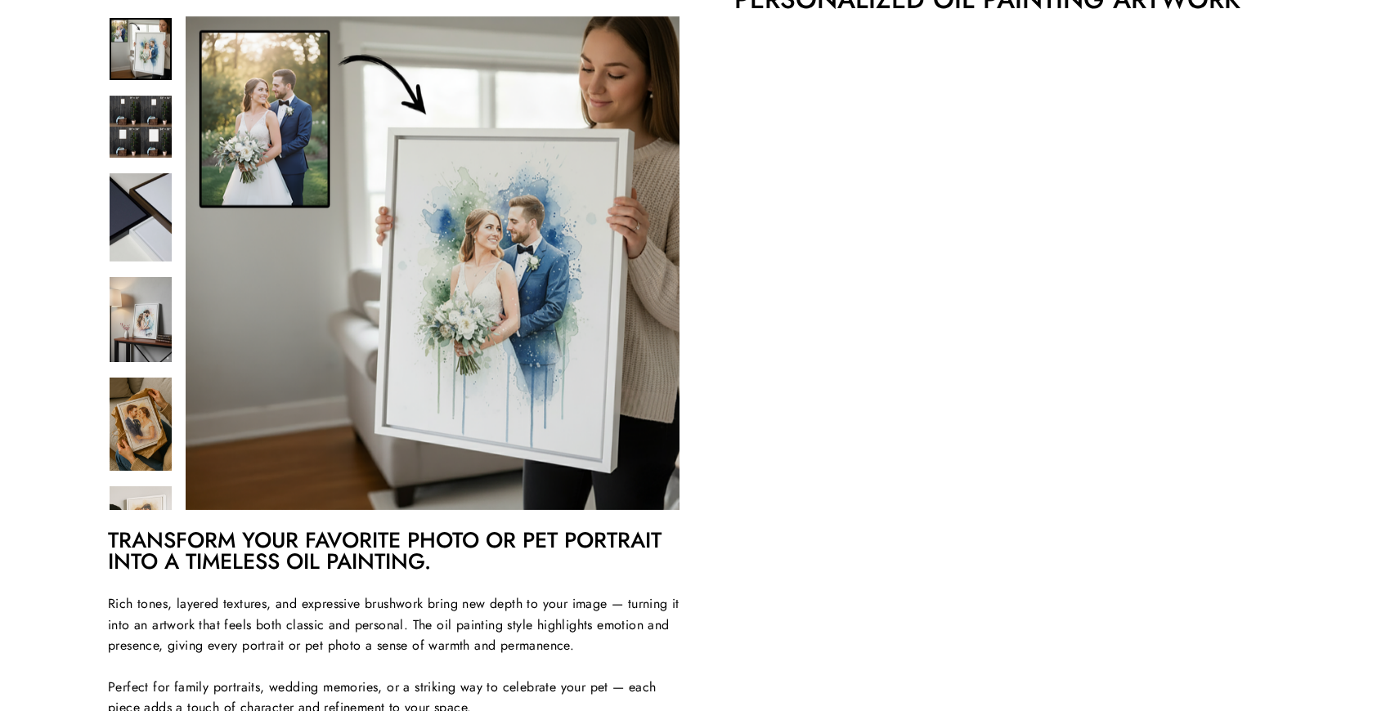
scroll to position [204, 0]
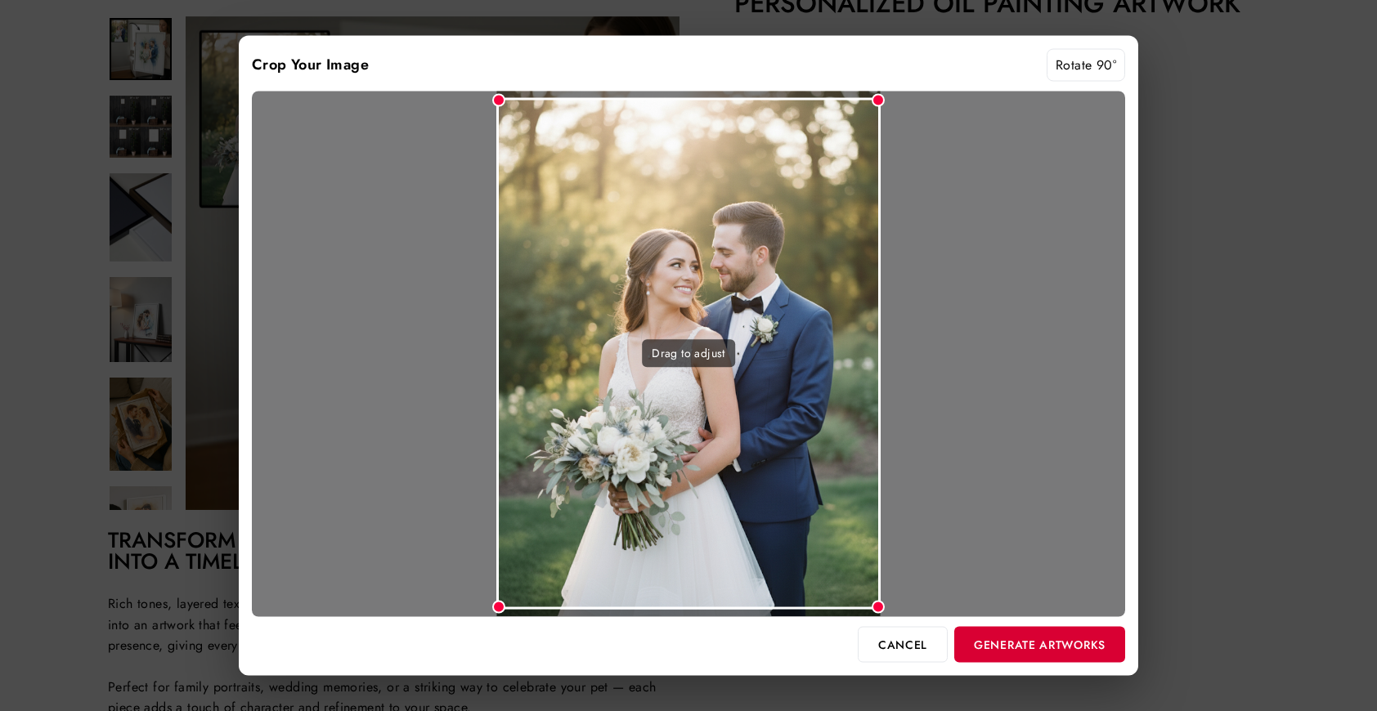
click at [1060, 635] on button "Generate Artworks" at bounding box center [1039, 644] width 171 height 36
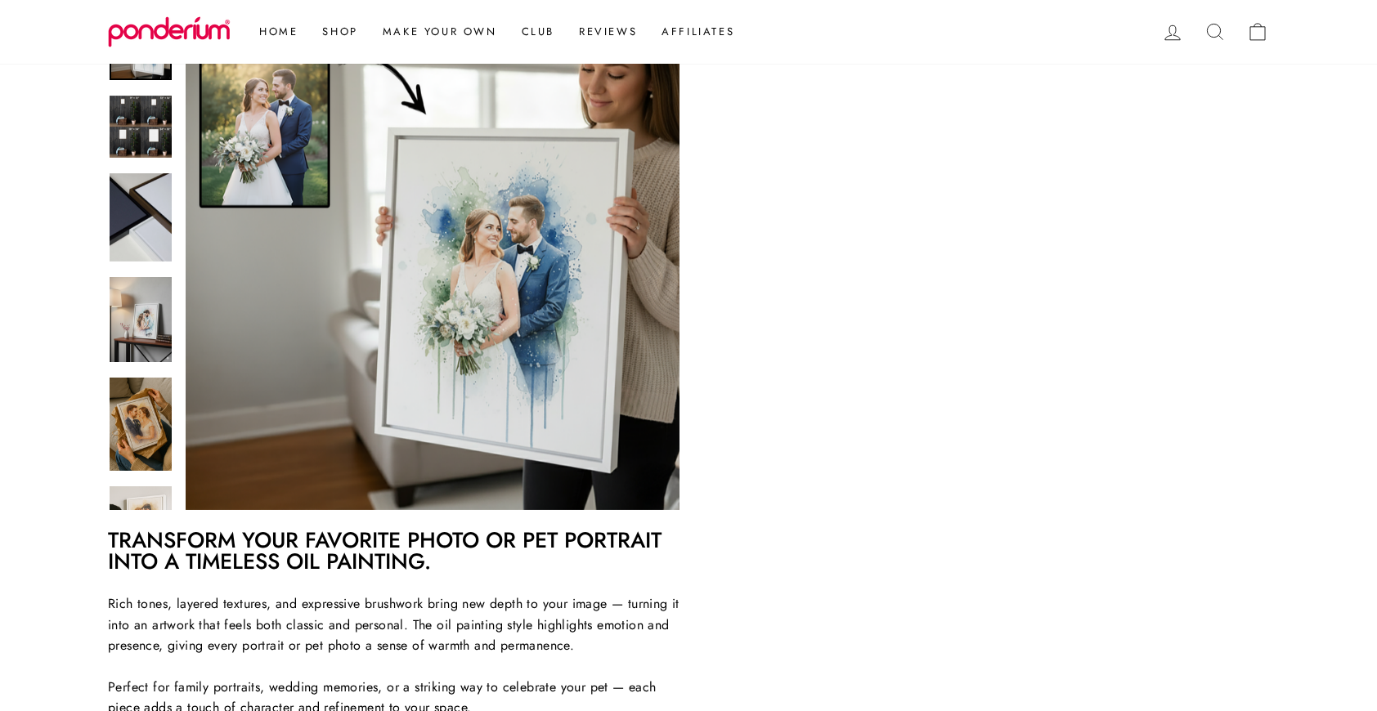
scroll to position [251, 0]
